Goal: Information Seeking & Learning: Learn about a topic

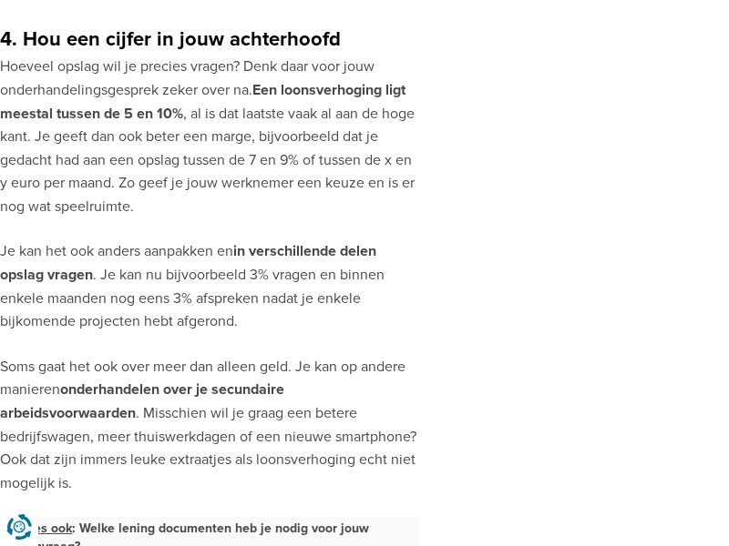
scroll to position [2159, 0]
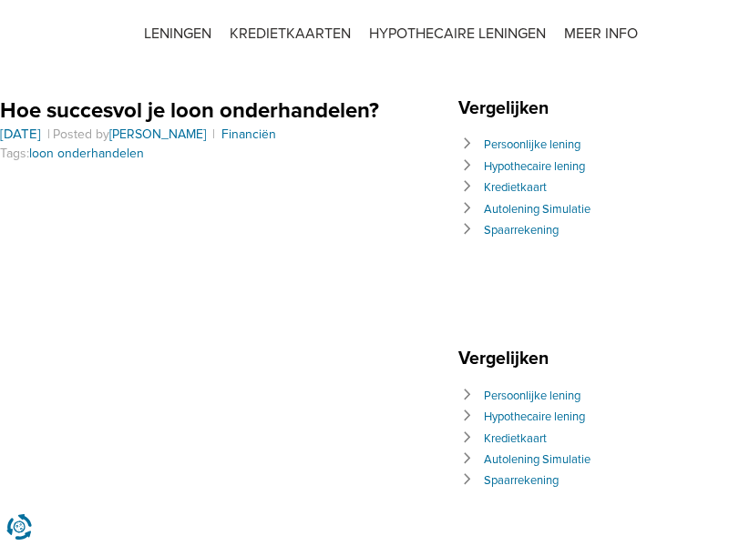
scroll to position [1869, 0]
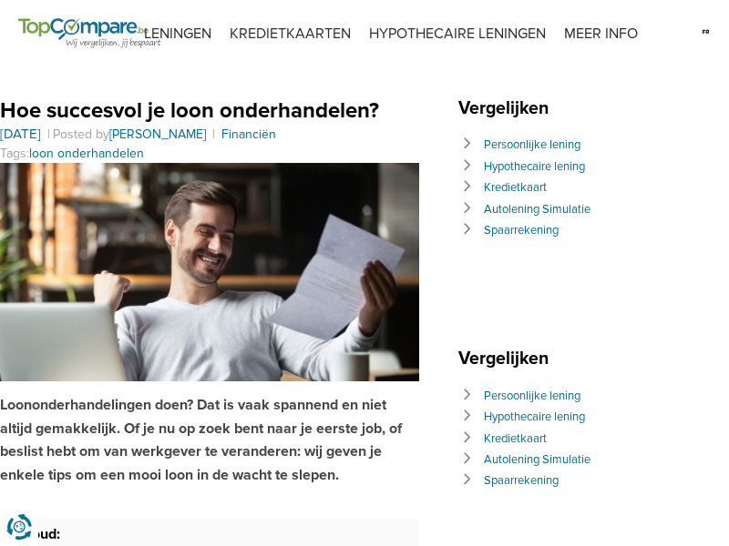
scroll to position [2860, 0]
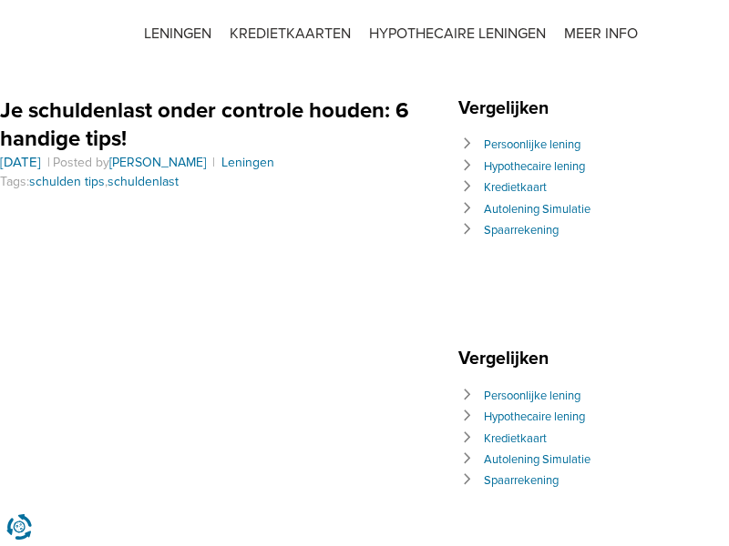
scroll to position [2085, 0]
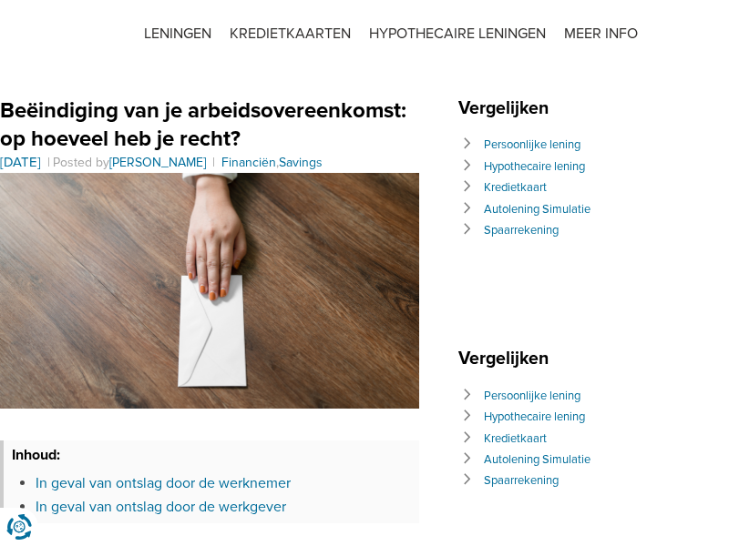
scroll to position [556, 0]
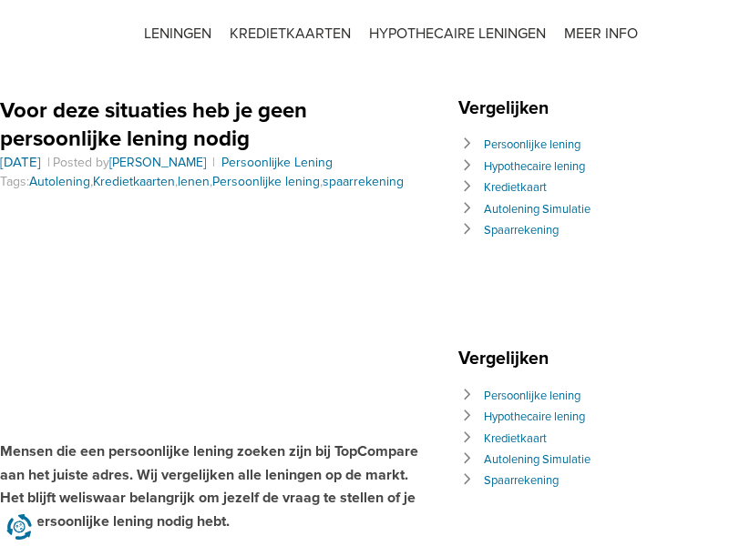
scroll to position [1144, 0]
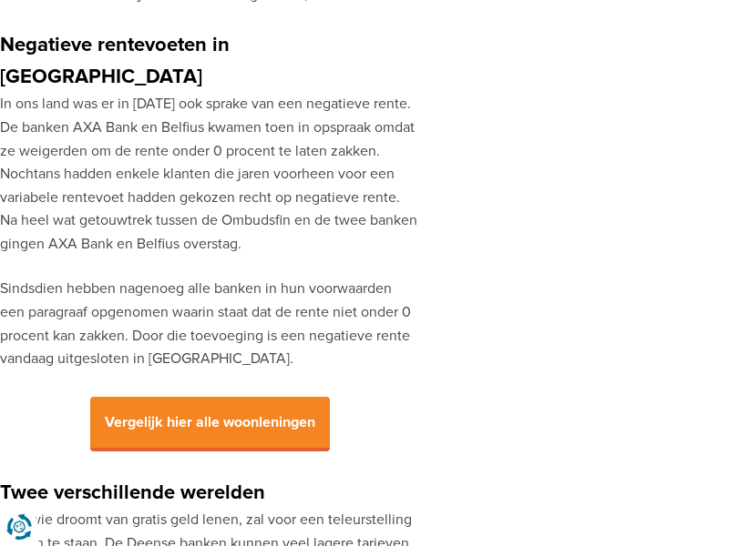
scroll to position [1075, 0]
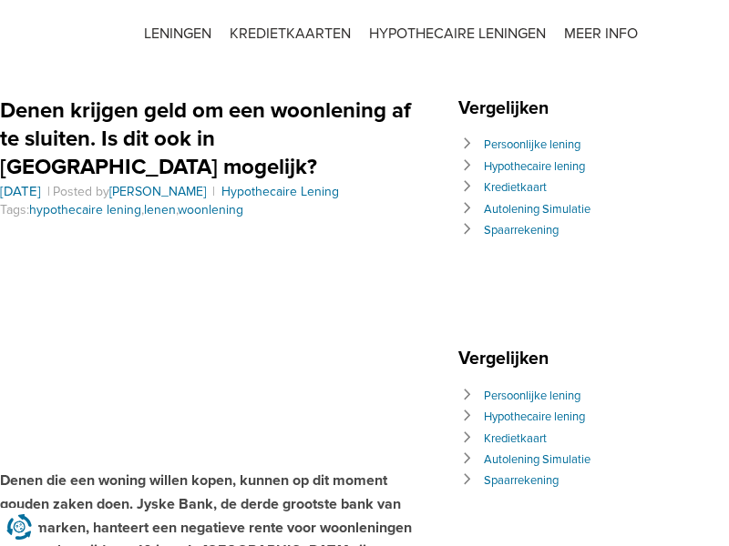
scroll to position [2125, 0]
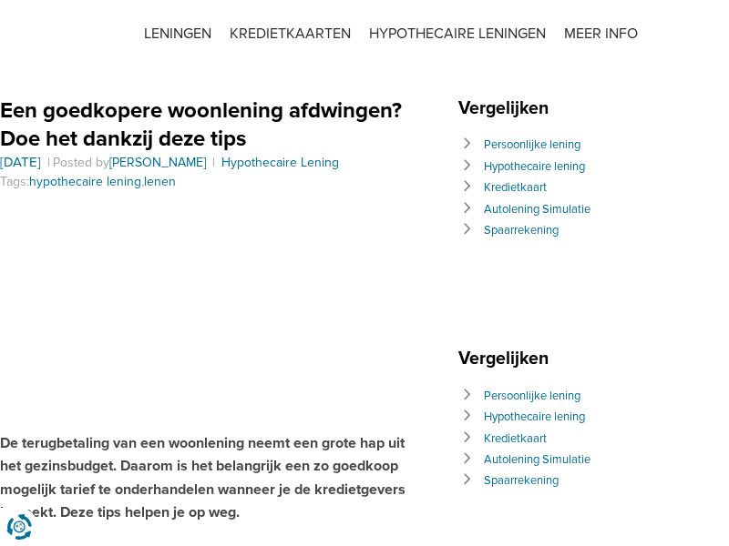
scroll to position [927, 0]
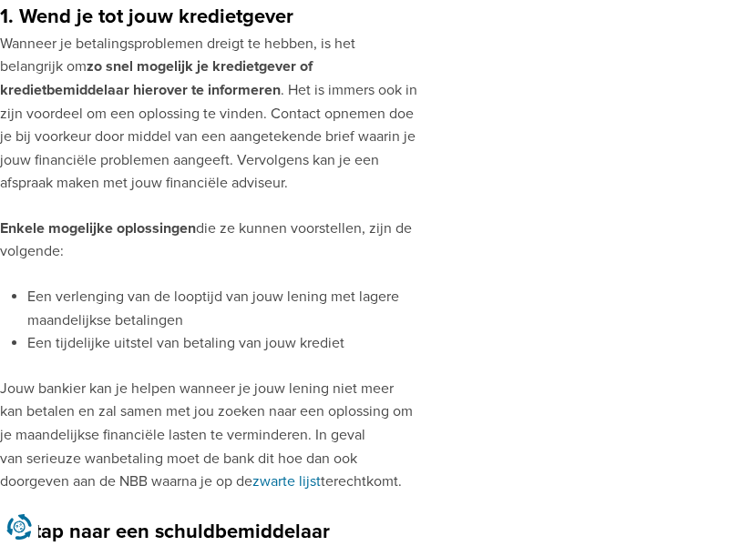
scroll to position [1164, 0]
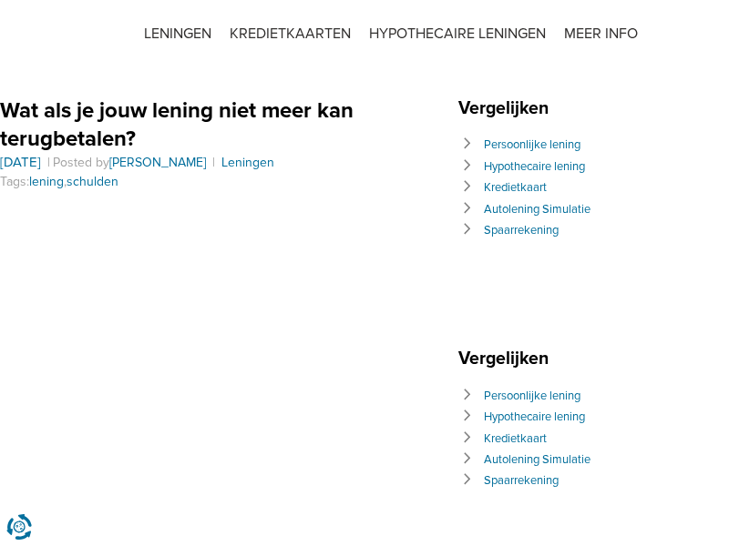
scroll to position [2484, 0]
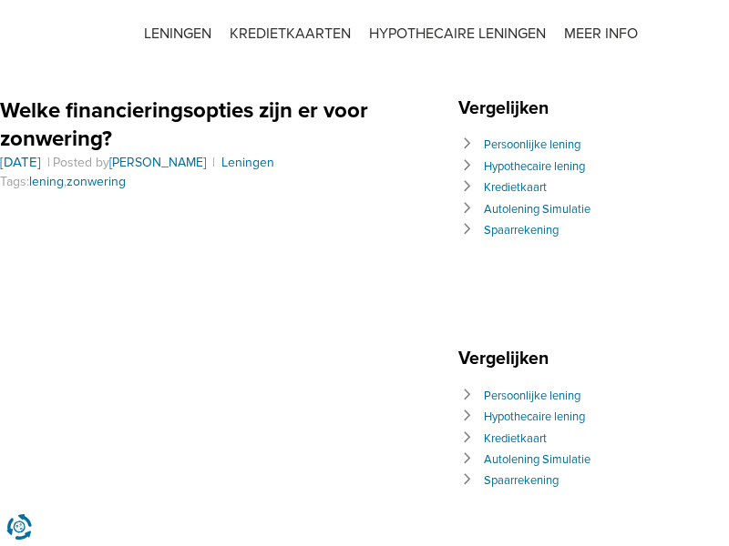
scroll to position [3108, 0]
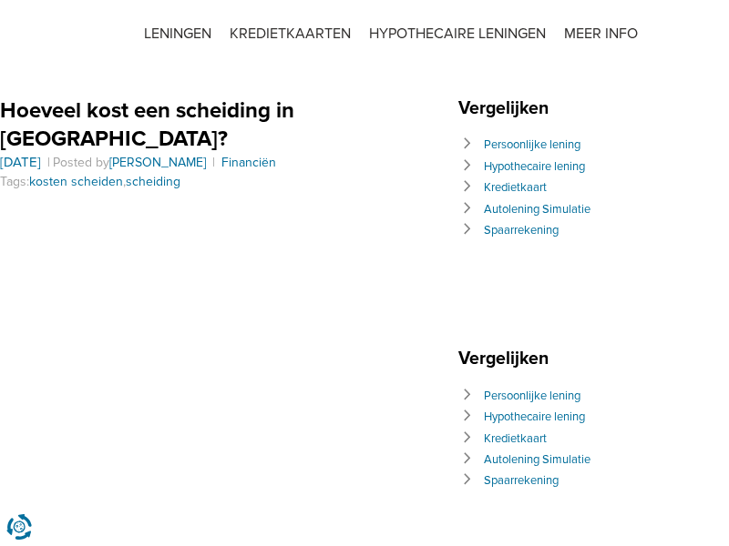
scroll to position [997, 0]
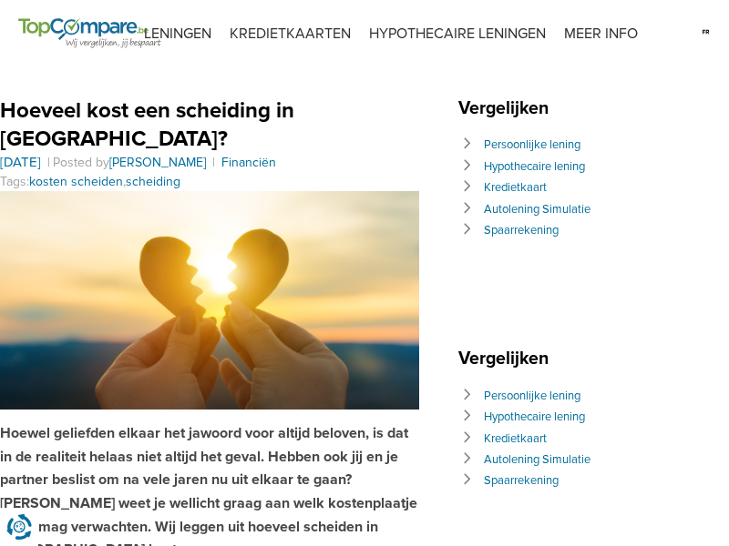
scroll to position [3133, 0]
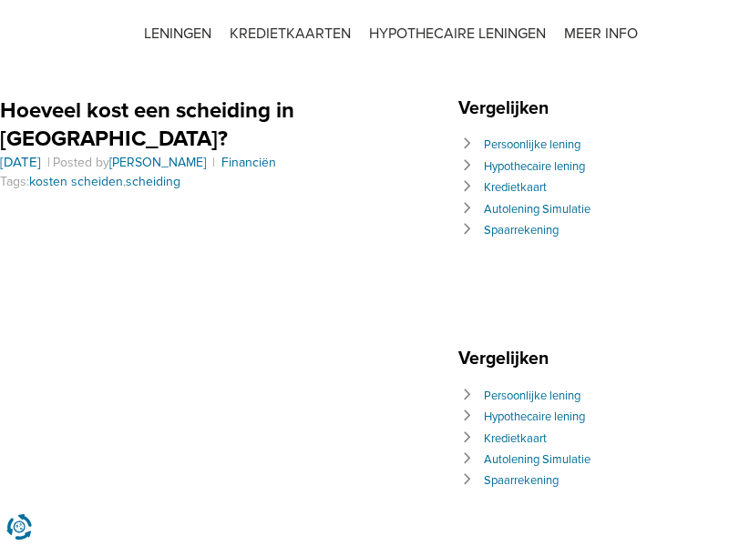
scroll to position [3657, 0]
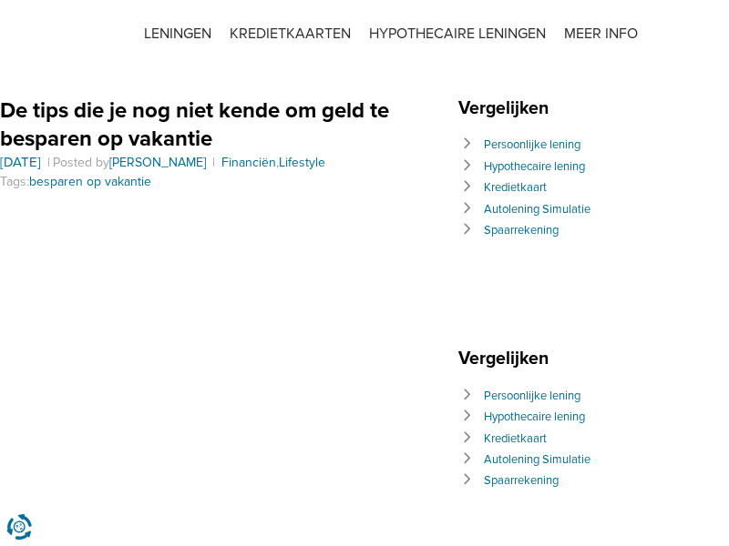
scroll to position [2520, 0]
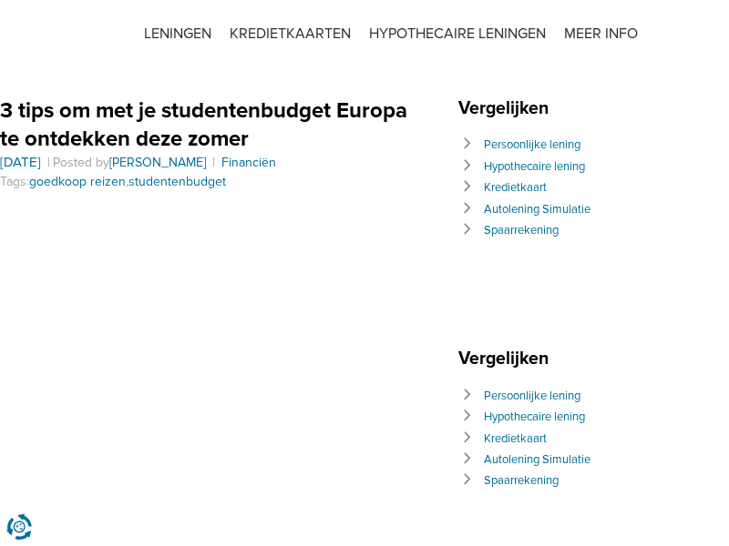
scroll to position [979, 0]
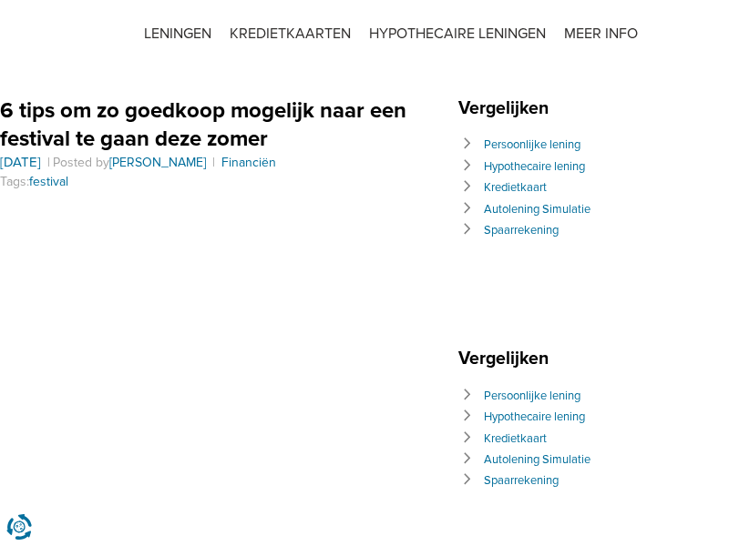
scroll to position [2185, 0]
